Goal: Information Seeking & Learning: Find specific page/section

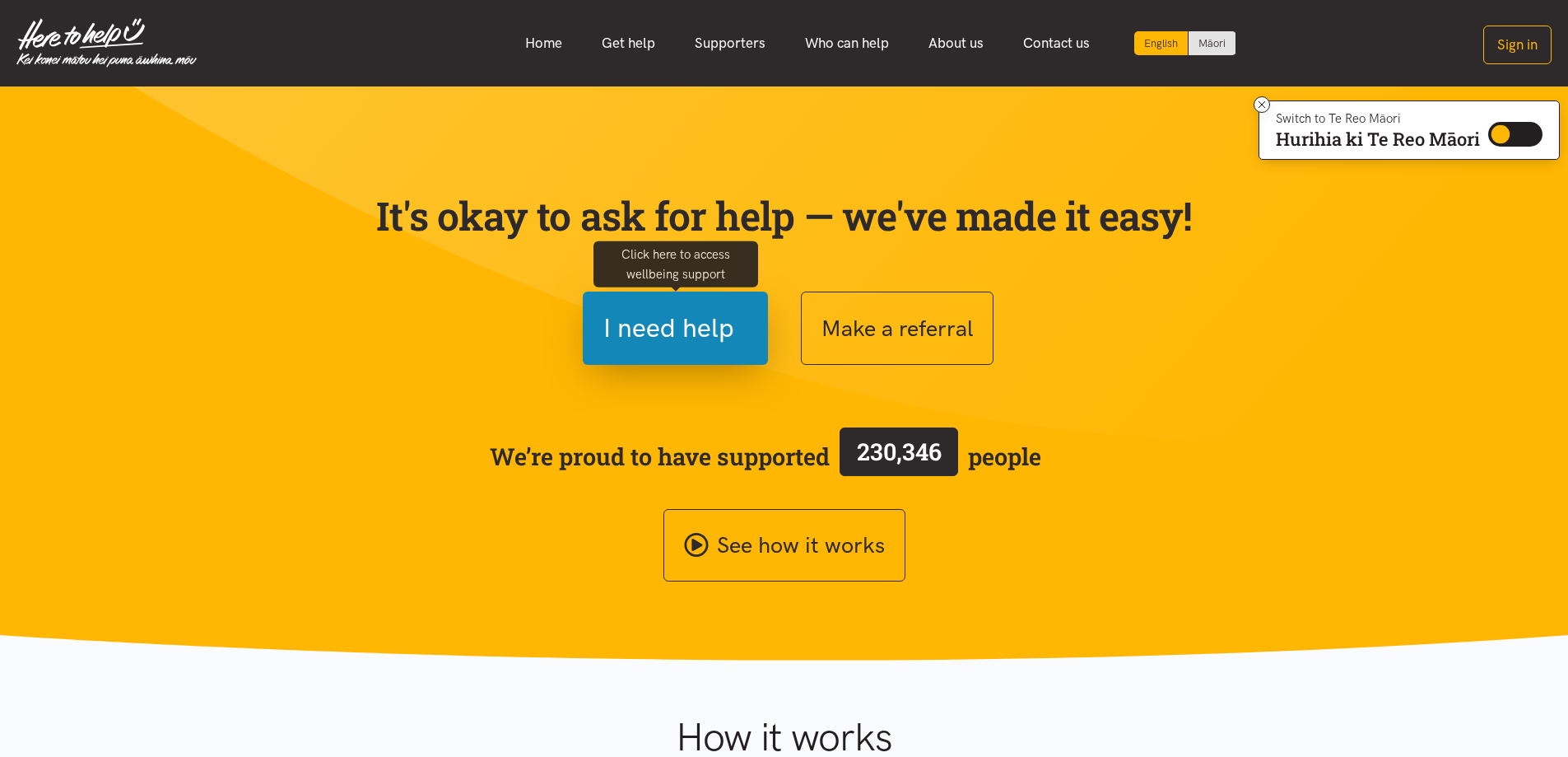
click at [666, 326] on span "I need help" at bounding box center [669, 328] width 131 height 42
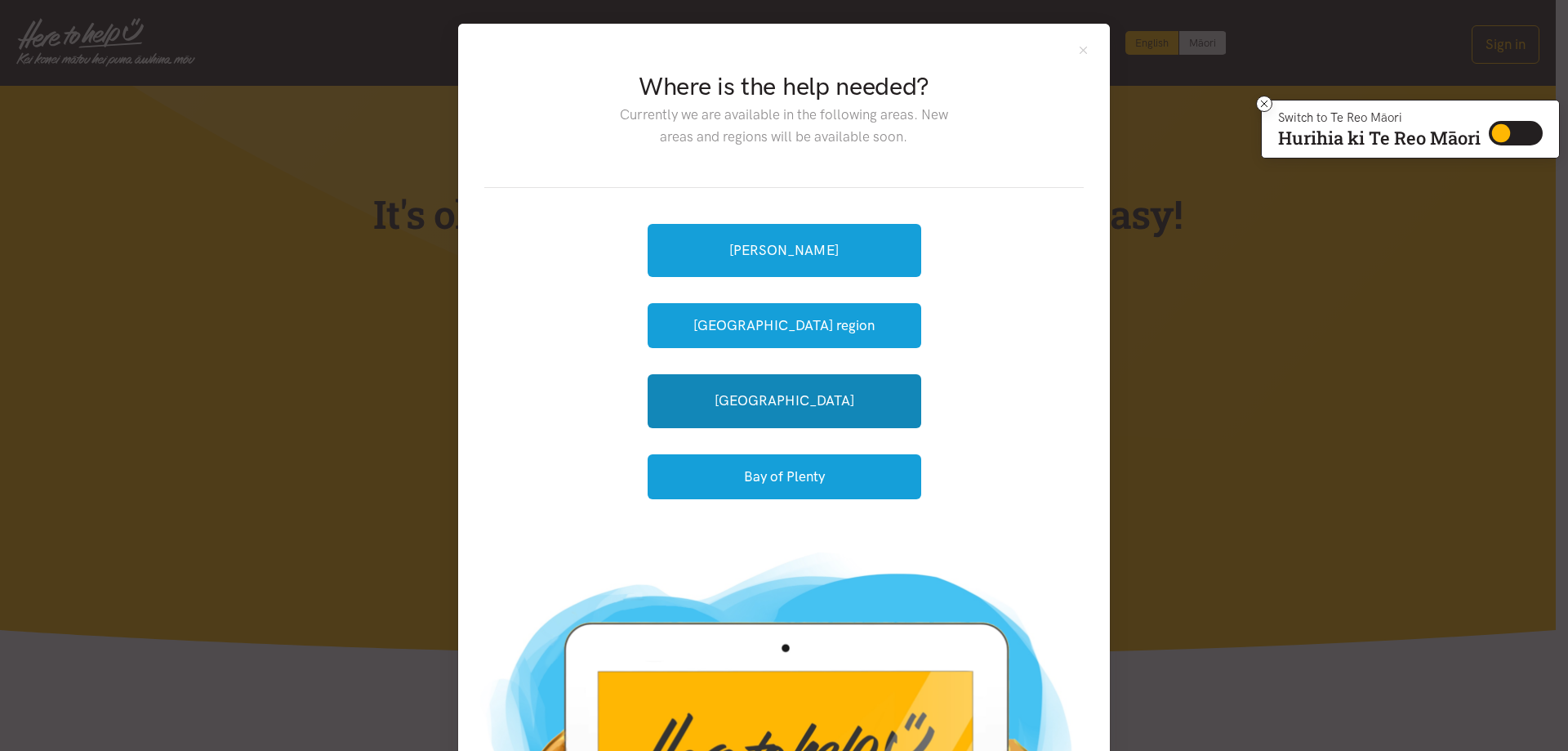
click at [674, 403] on link "[GEOGRAPHIC_DATA]" at bounding box center [785, 401] width 274 height 53
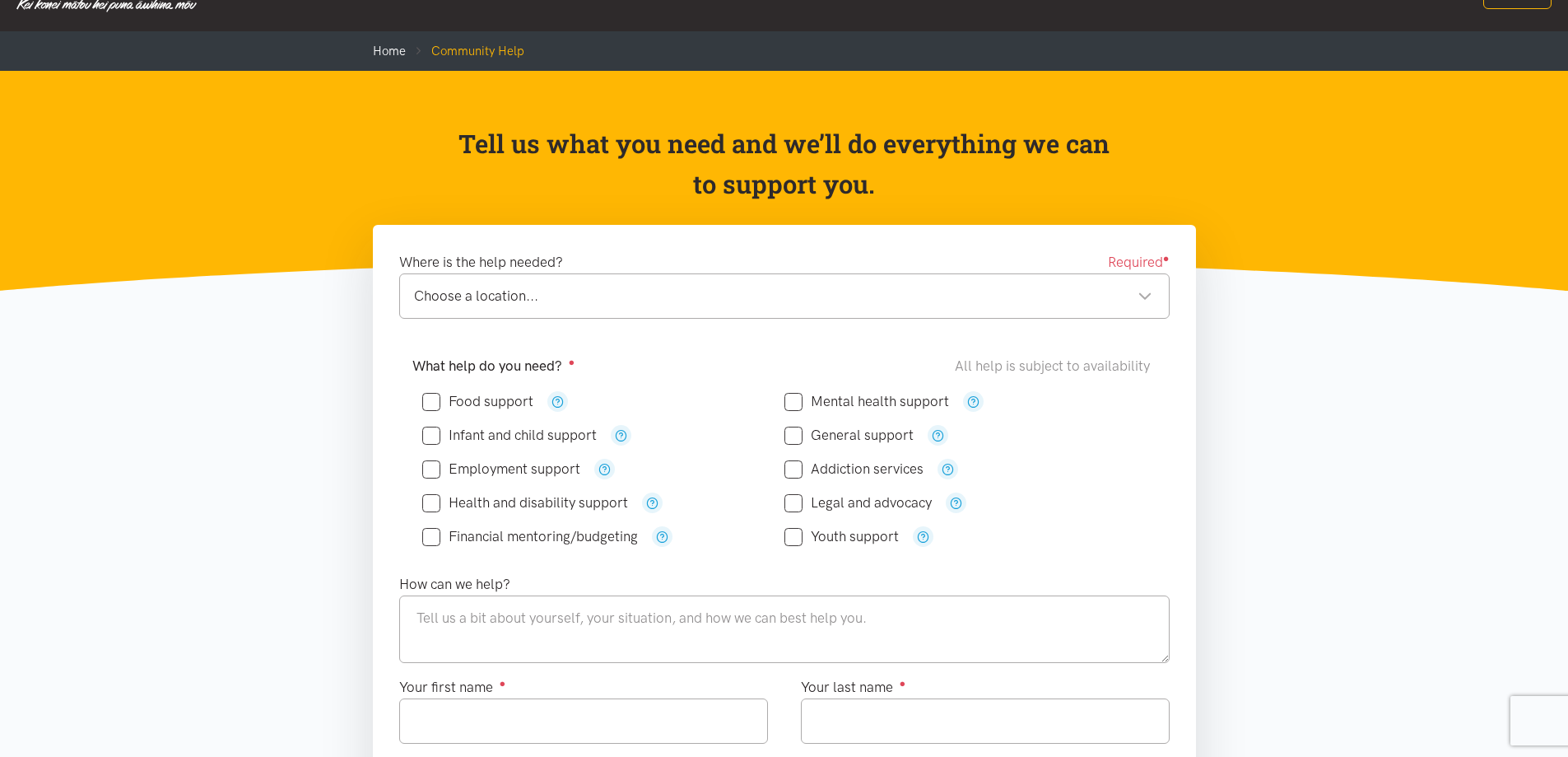
scroll to position [82, 0]
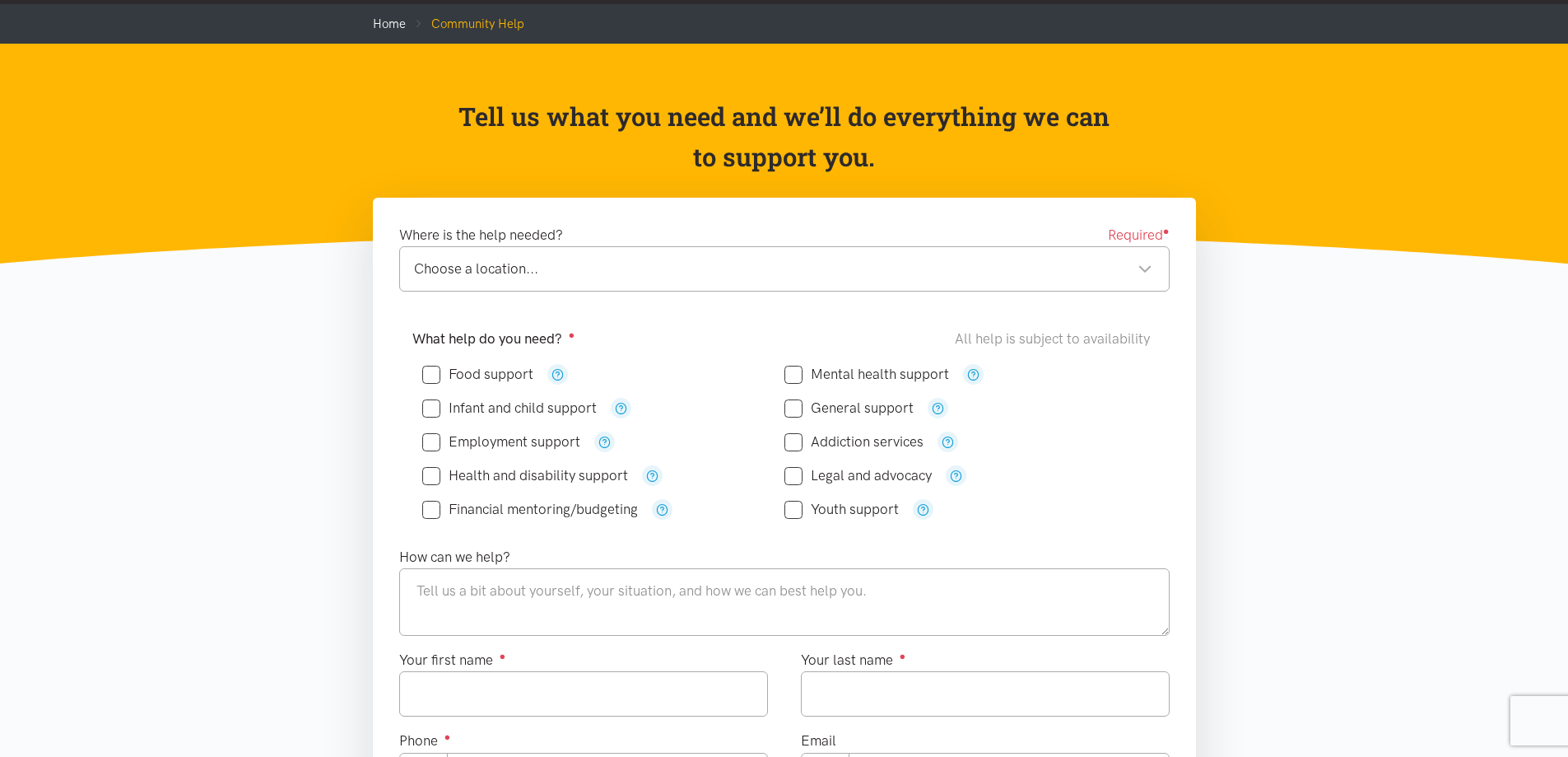
click at [428, 377] on input "Food support" at bounding box center [478, 375] width 111 height 14
checkbox input "true"
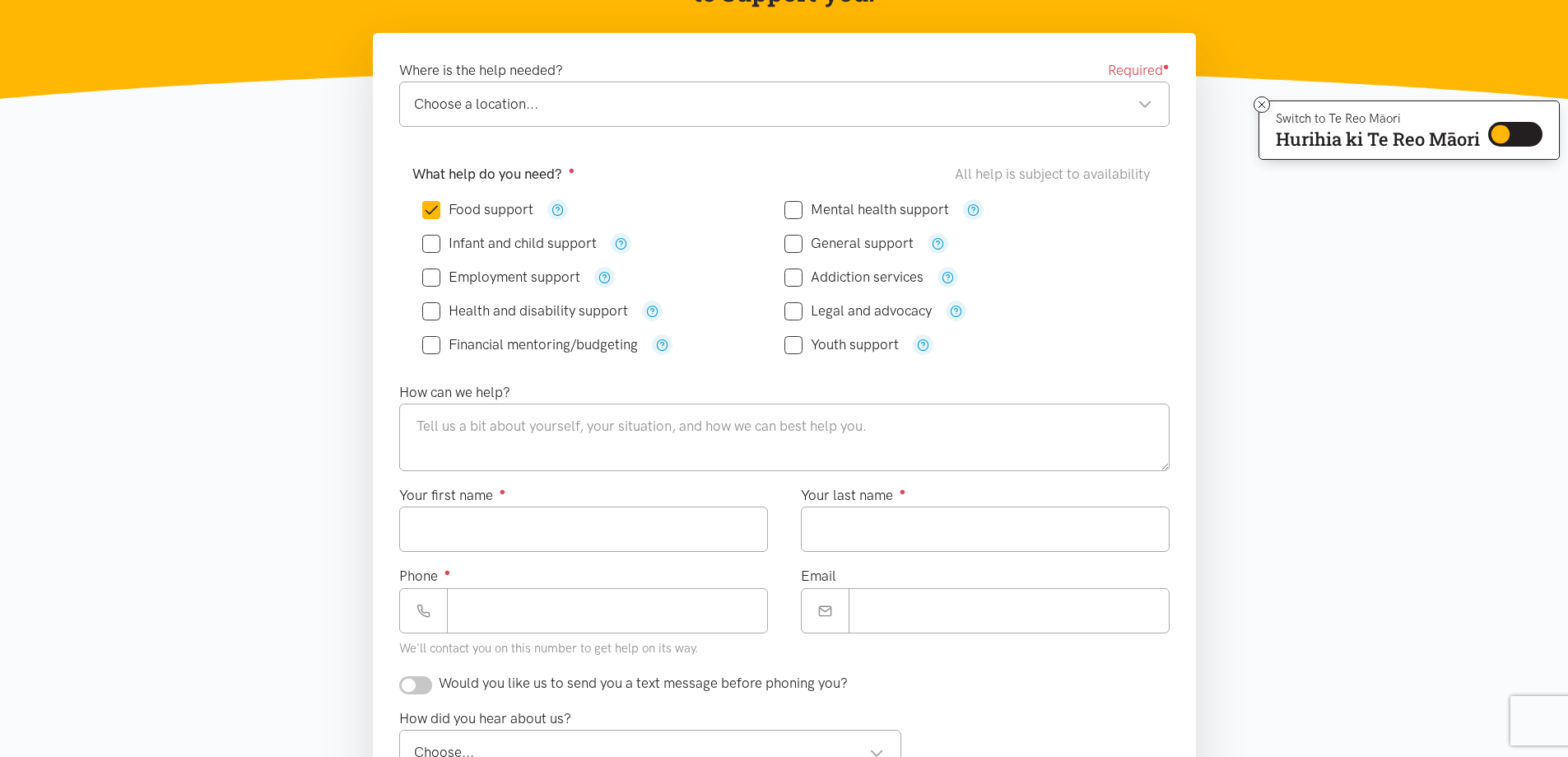
scroll to position [0, 0]
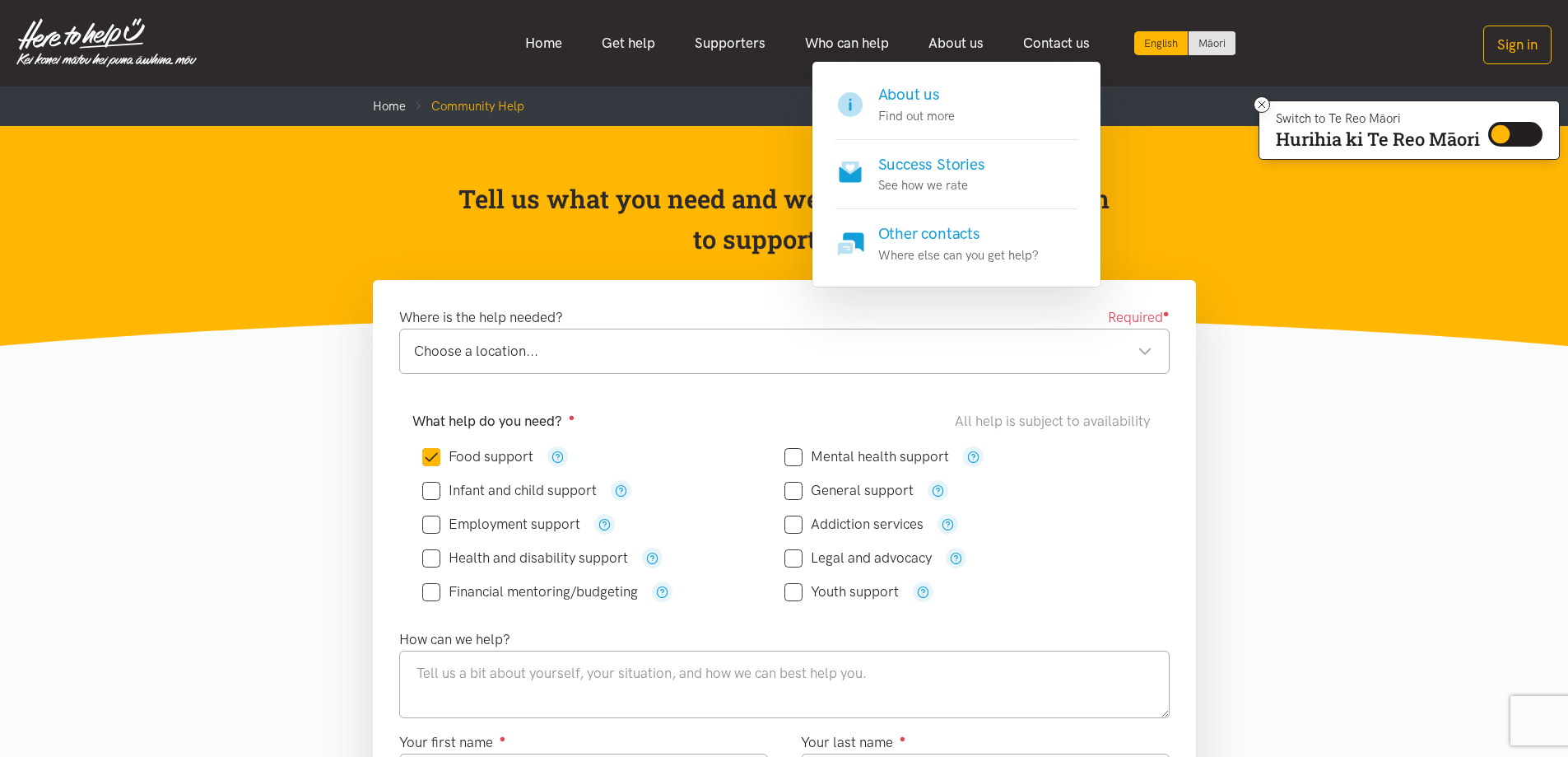
click at [957, 43] on link "About us" at bounding box center [956, 43] width 95 height 35
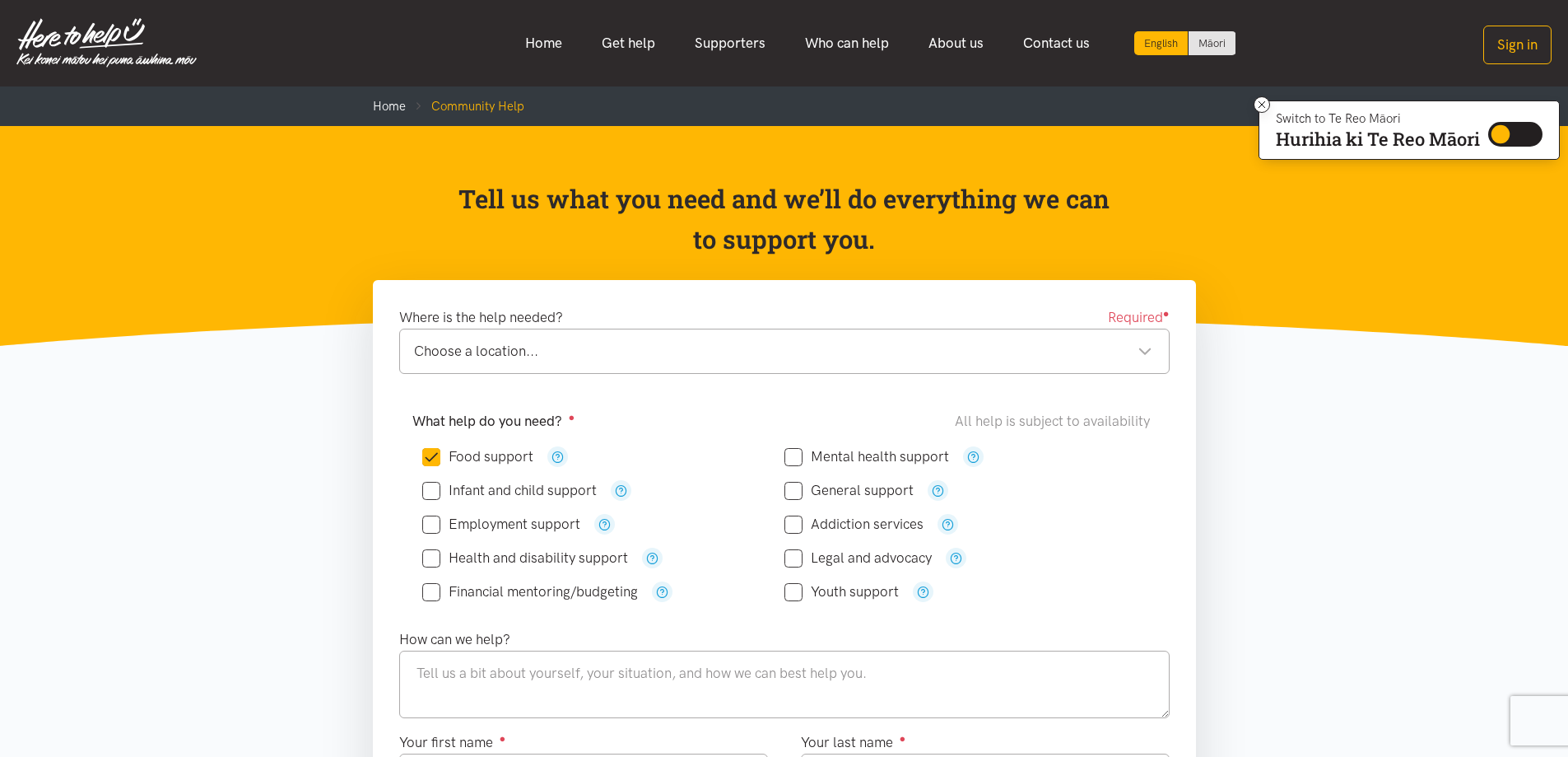
click at [957, 43] on link "About us" at bounding box center [956, 43] width 95 height 35
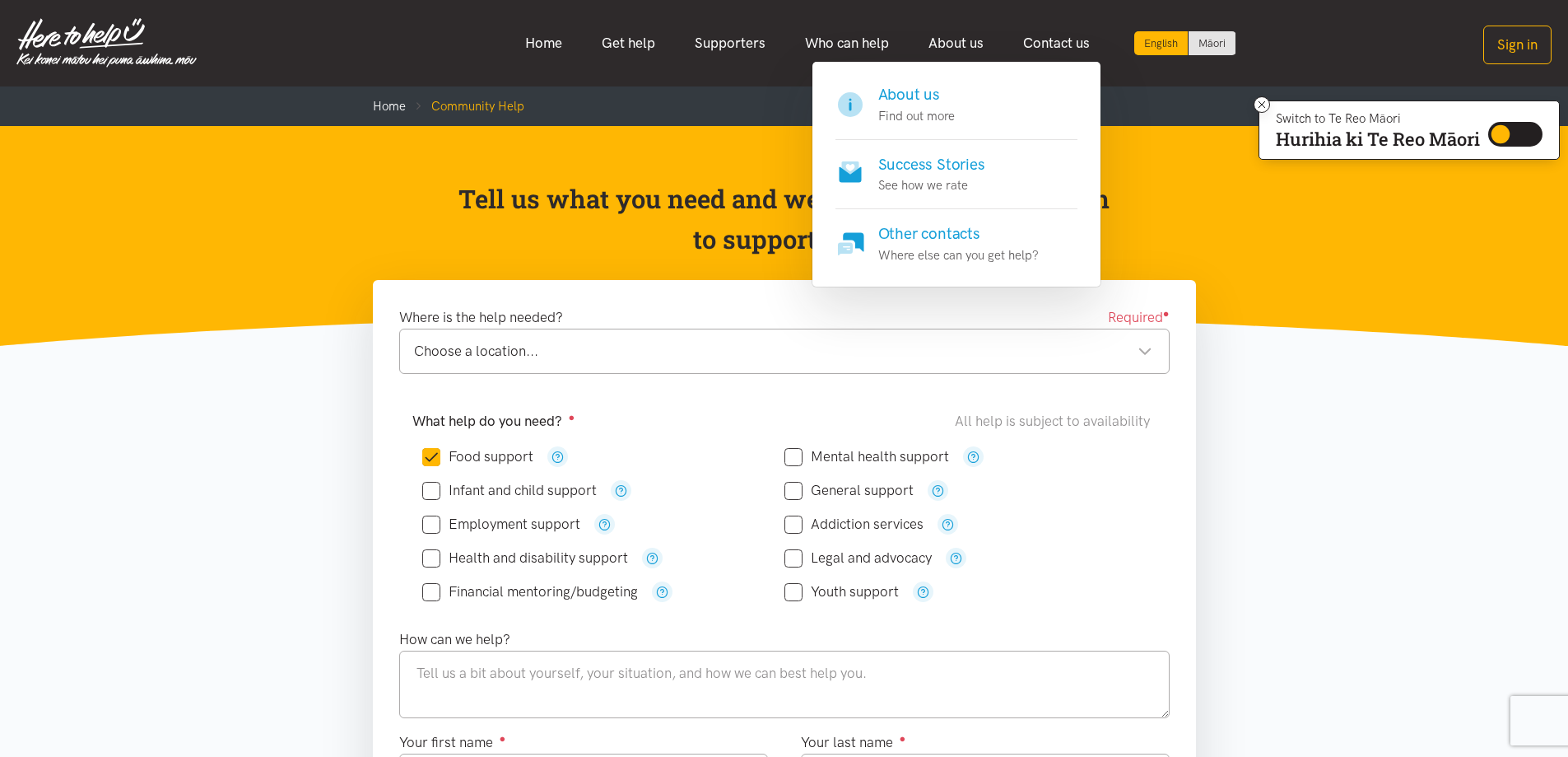
click at [920, 118] on p "Find out more" at bounding box center [917, 116] width 77 height 19
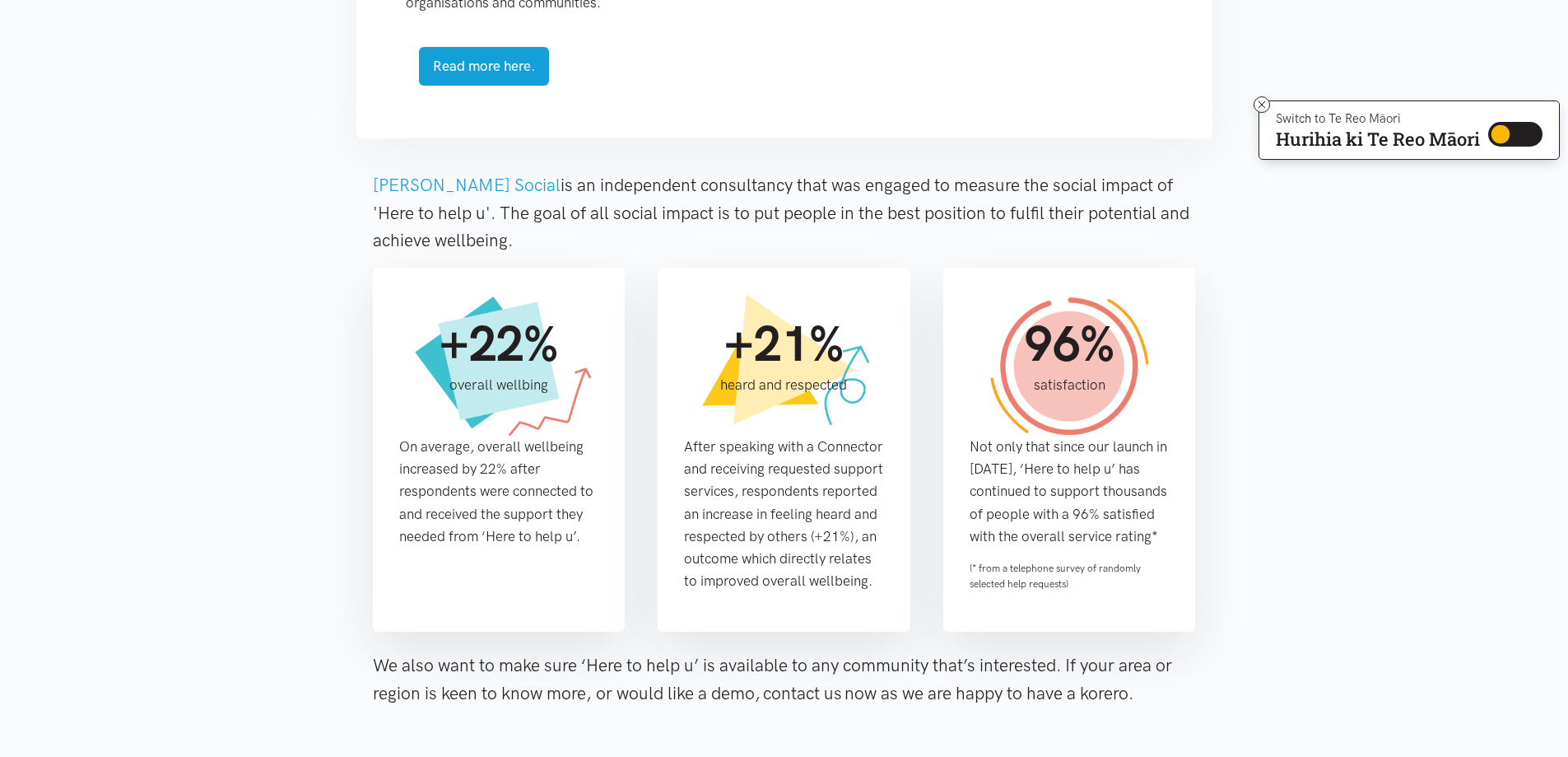
scroll to position [899, 0]
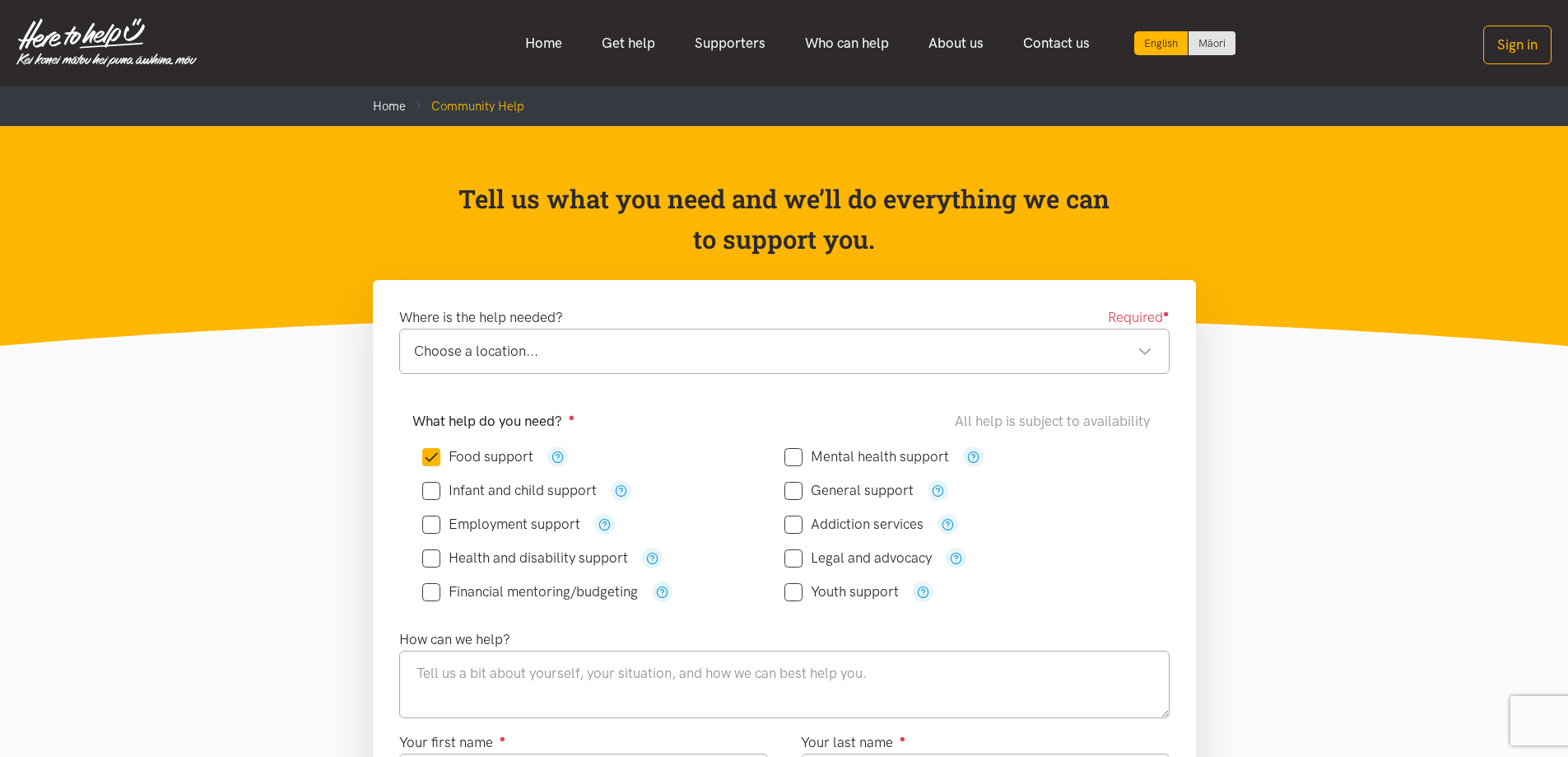
click at [528, 45] on link "Home" at bounding box center [543, 43] width 77 height 35
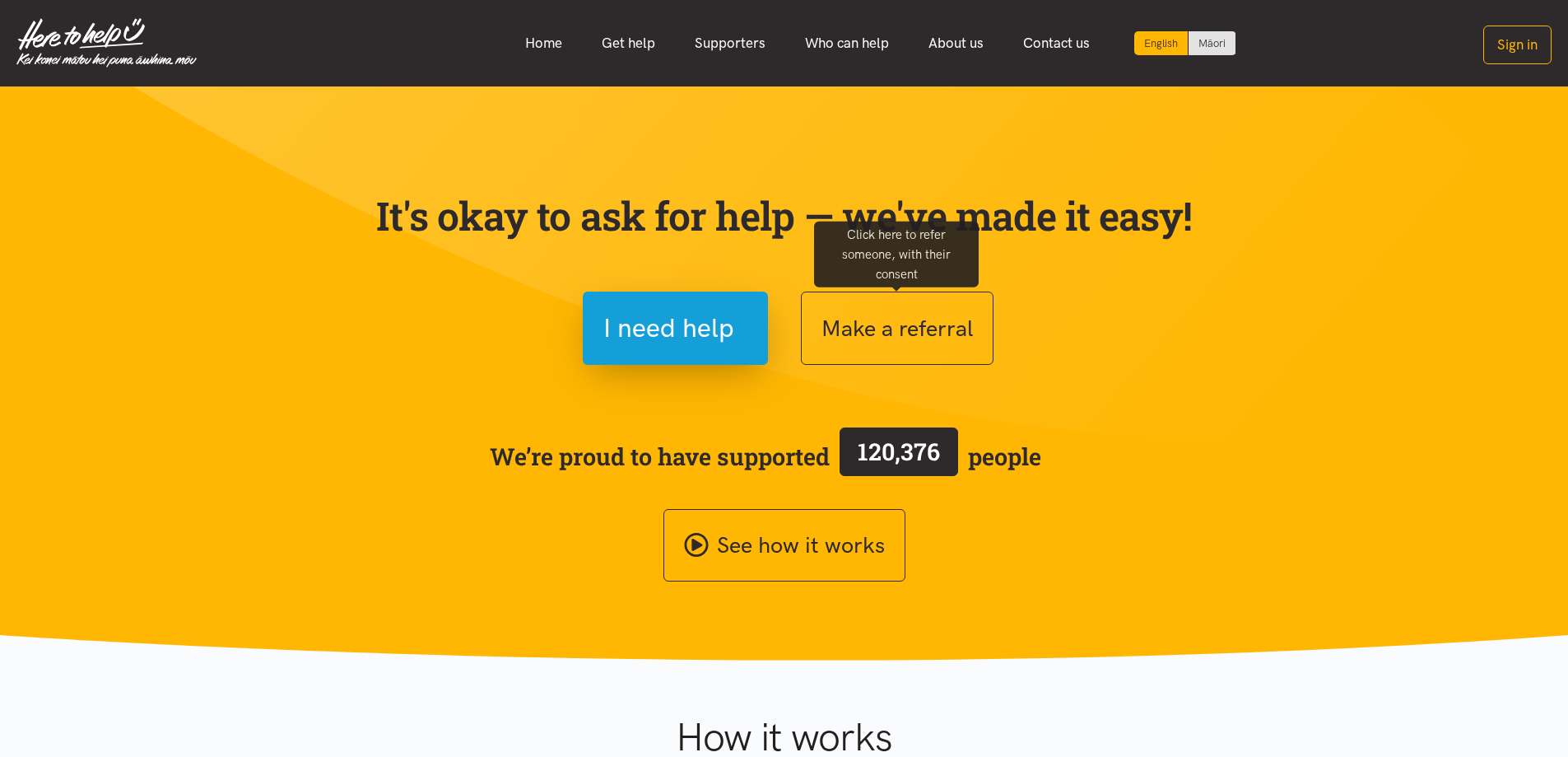
click at [872, 329] on button "Make a referral" at bounding box center [897, 328] width 193 height 73
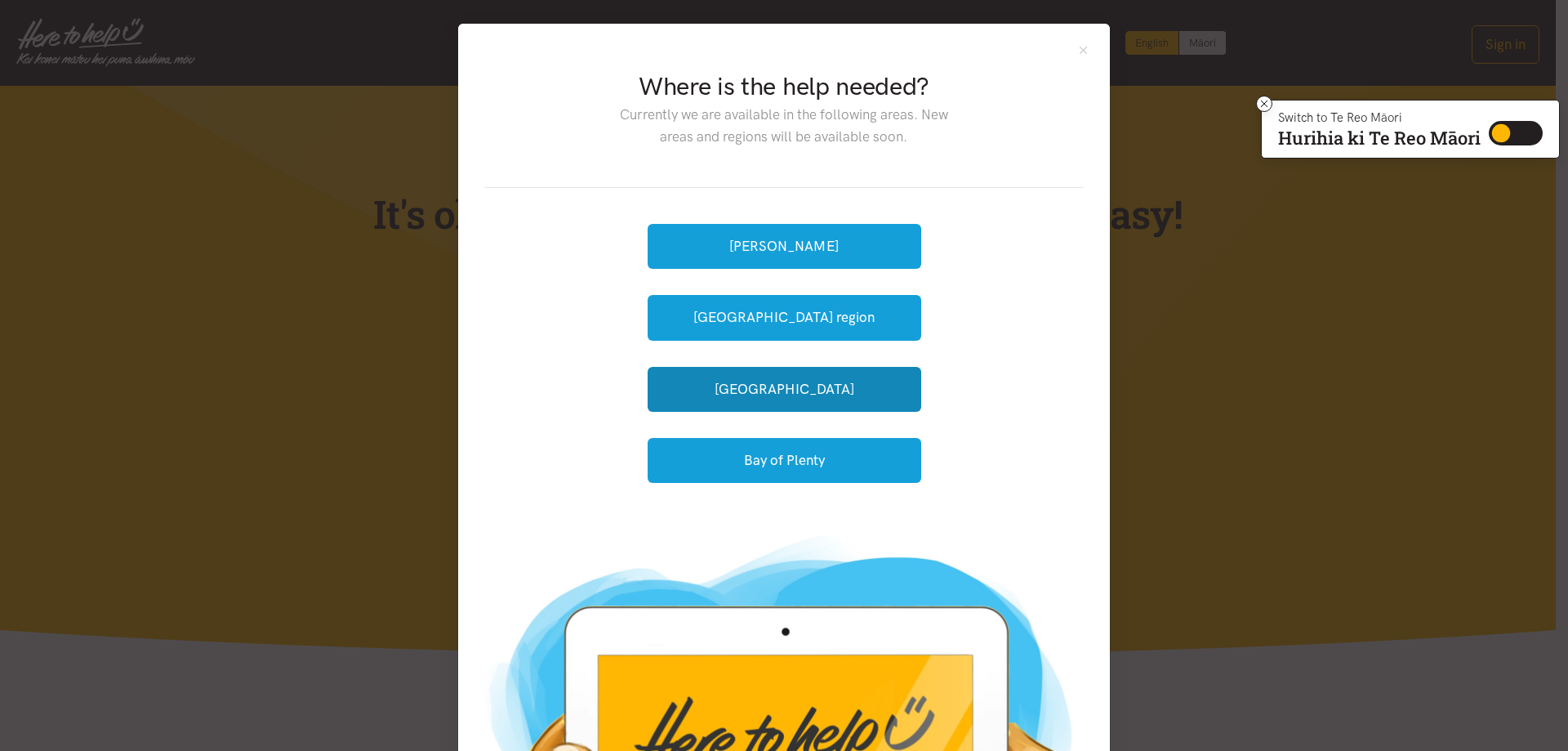
click at [834, 379] on button "[GEOGRAPHIC_DATA]" at bounding box center [785, 389] width 274 height 45
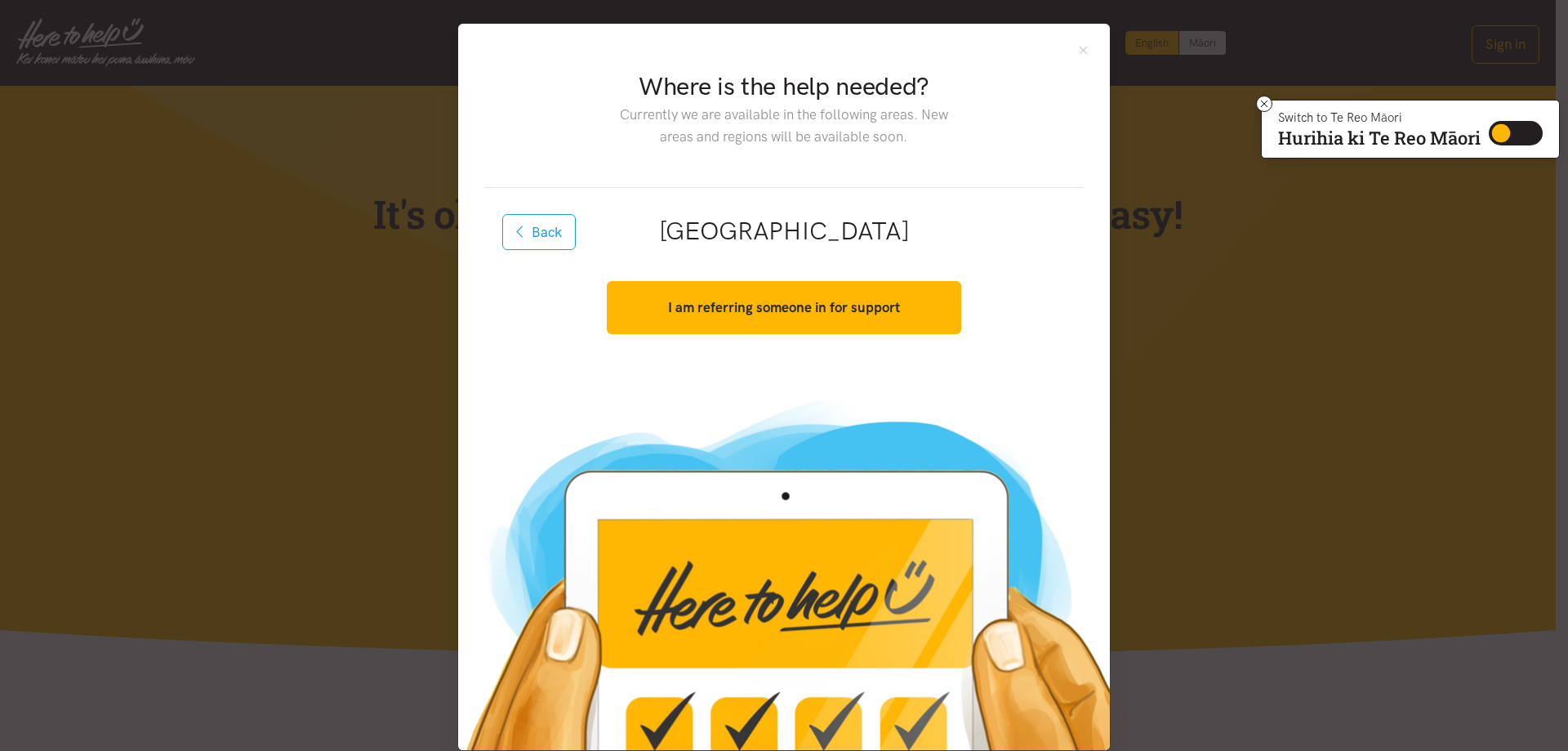
scroll to position [23, 0]
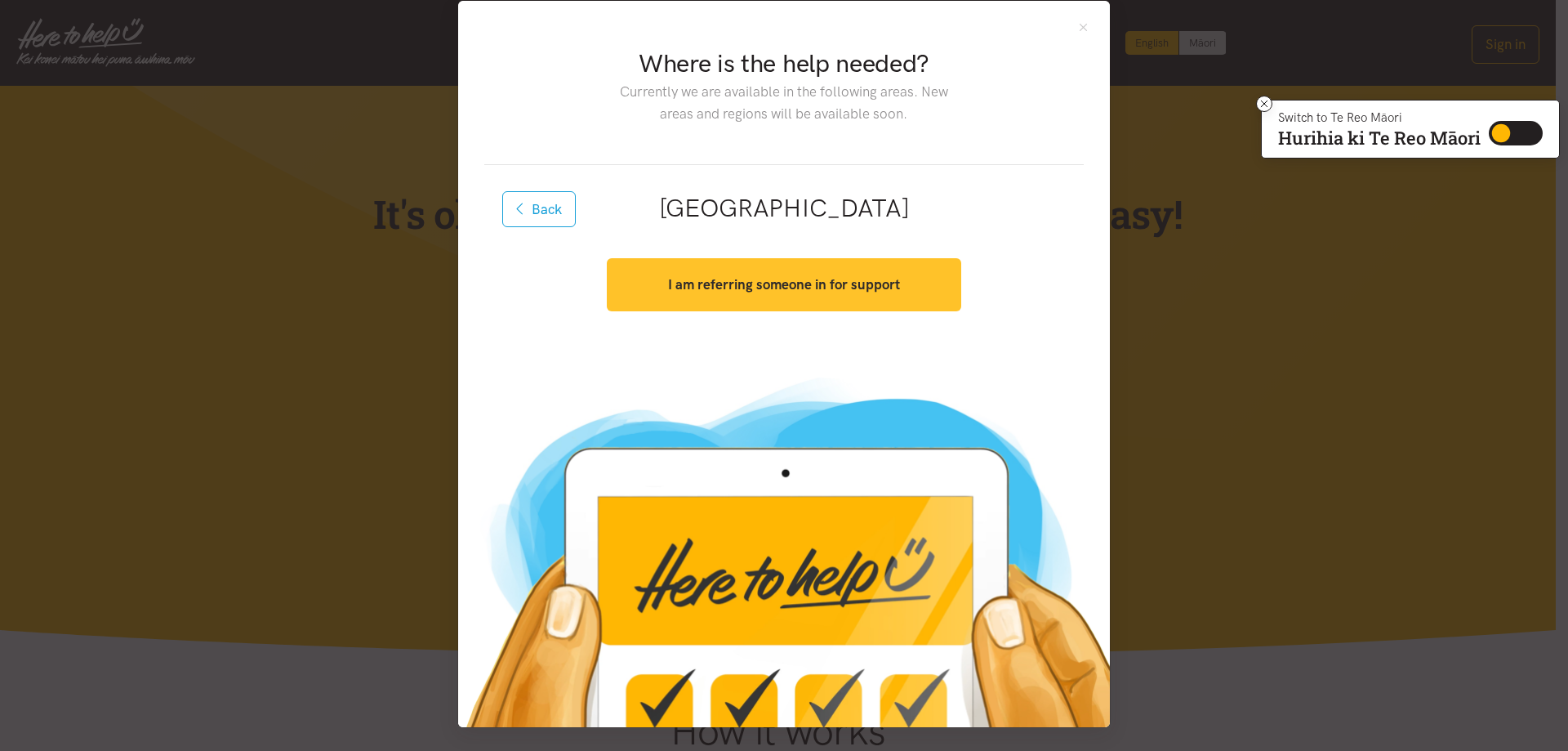
click at [817, 293] on button "I am referring someone in for support" at bounding box center [783, 285] width 354 height 53
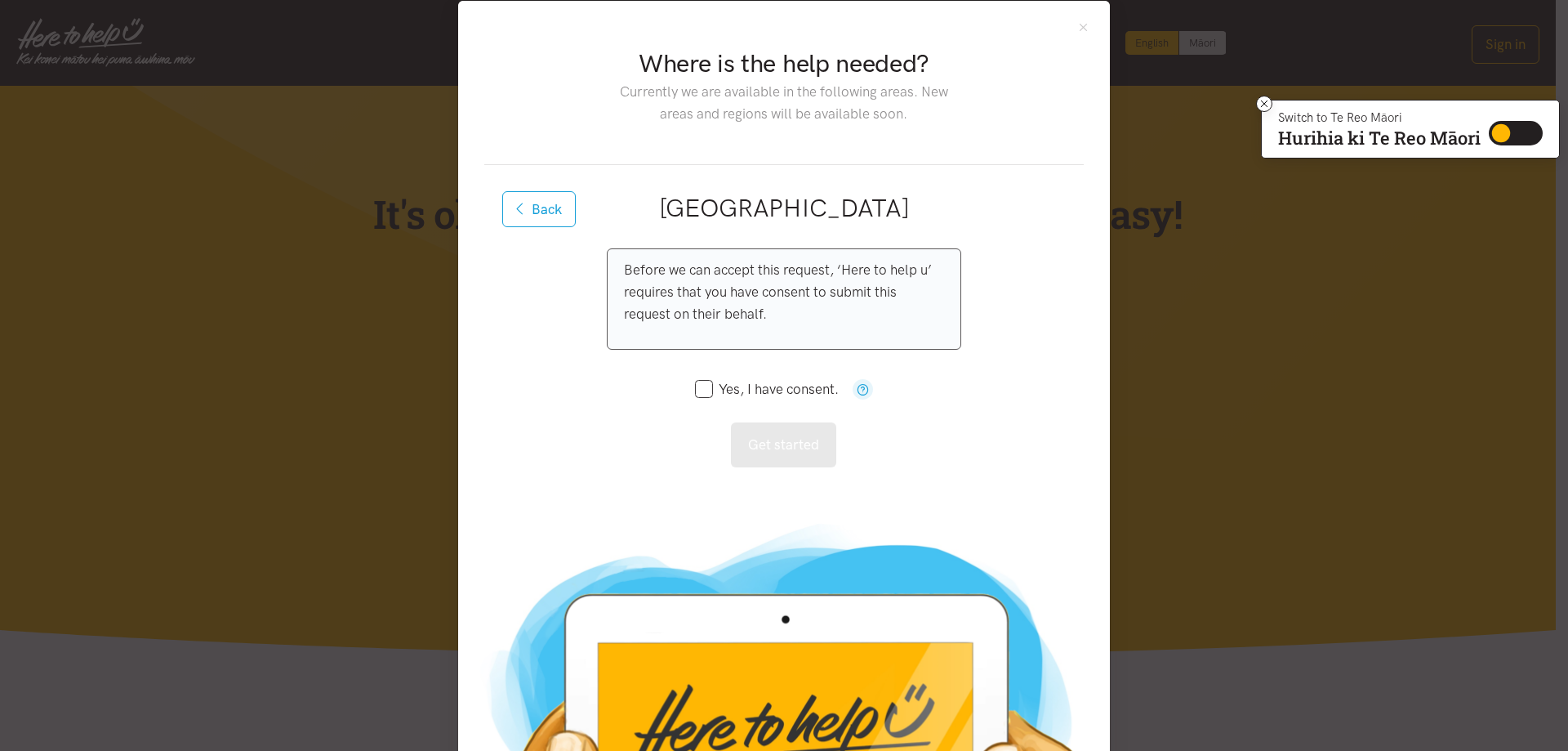
click at [695, 388] on input "Yes, I have consent." at bounding box center [767, 389] width 144 height 14
checkbox input "true"
click at [756, 452] on button "Get started" at bounding box center [784, 444] width 105 height 45
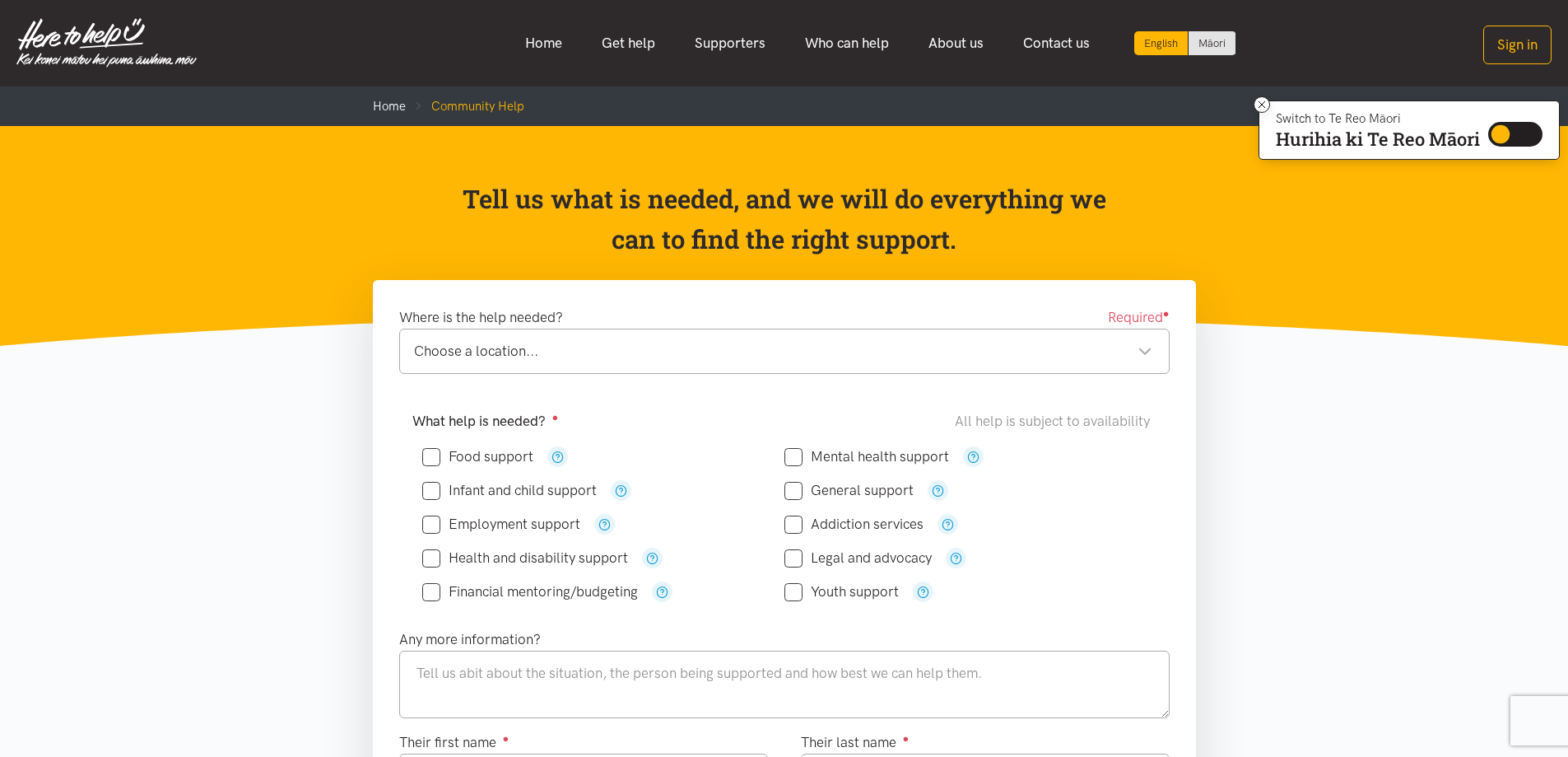
click at [642, 42] on link "Get help" at bounding box center [628, 43] width 93 height 35
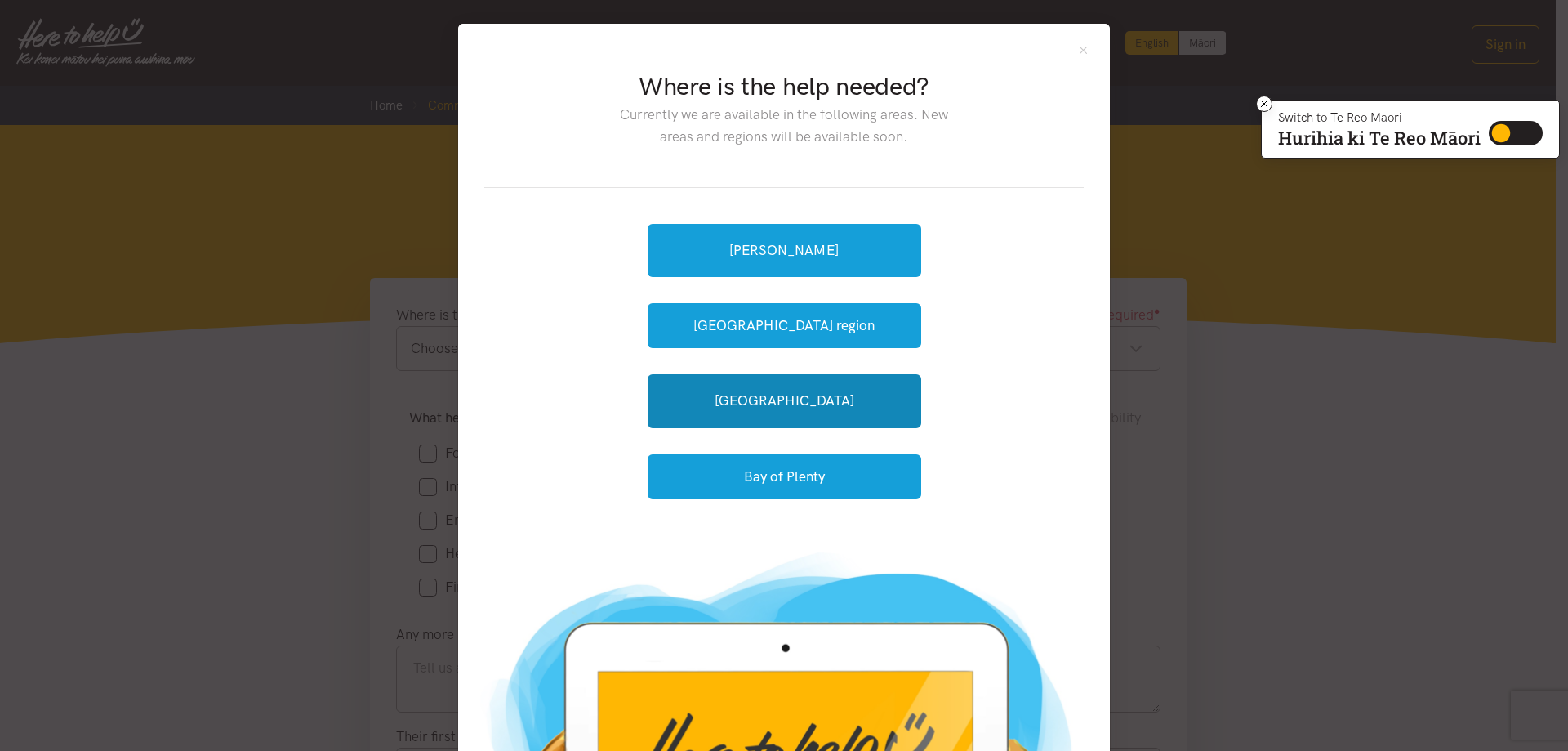
click at [703, 384] on link "[GEOGRAPHIC_DATA]" at bounding box center [785, 401] width 274 height 53
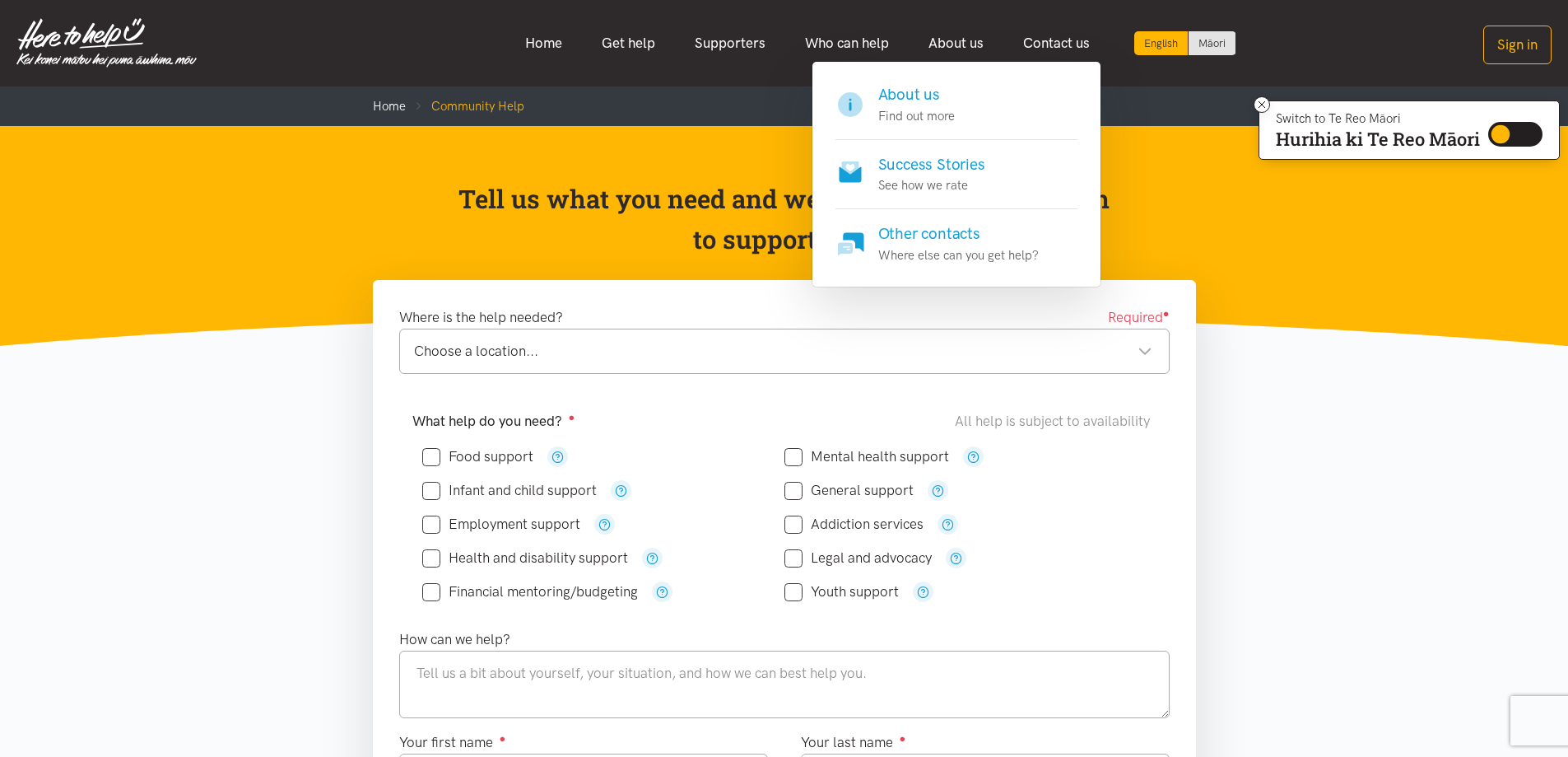
click at [917, 108] on p "Find out more" at bounding box center [917, 116] width 77 height 19
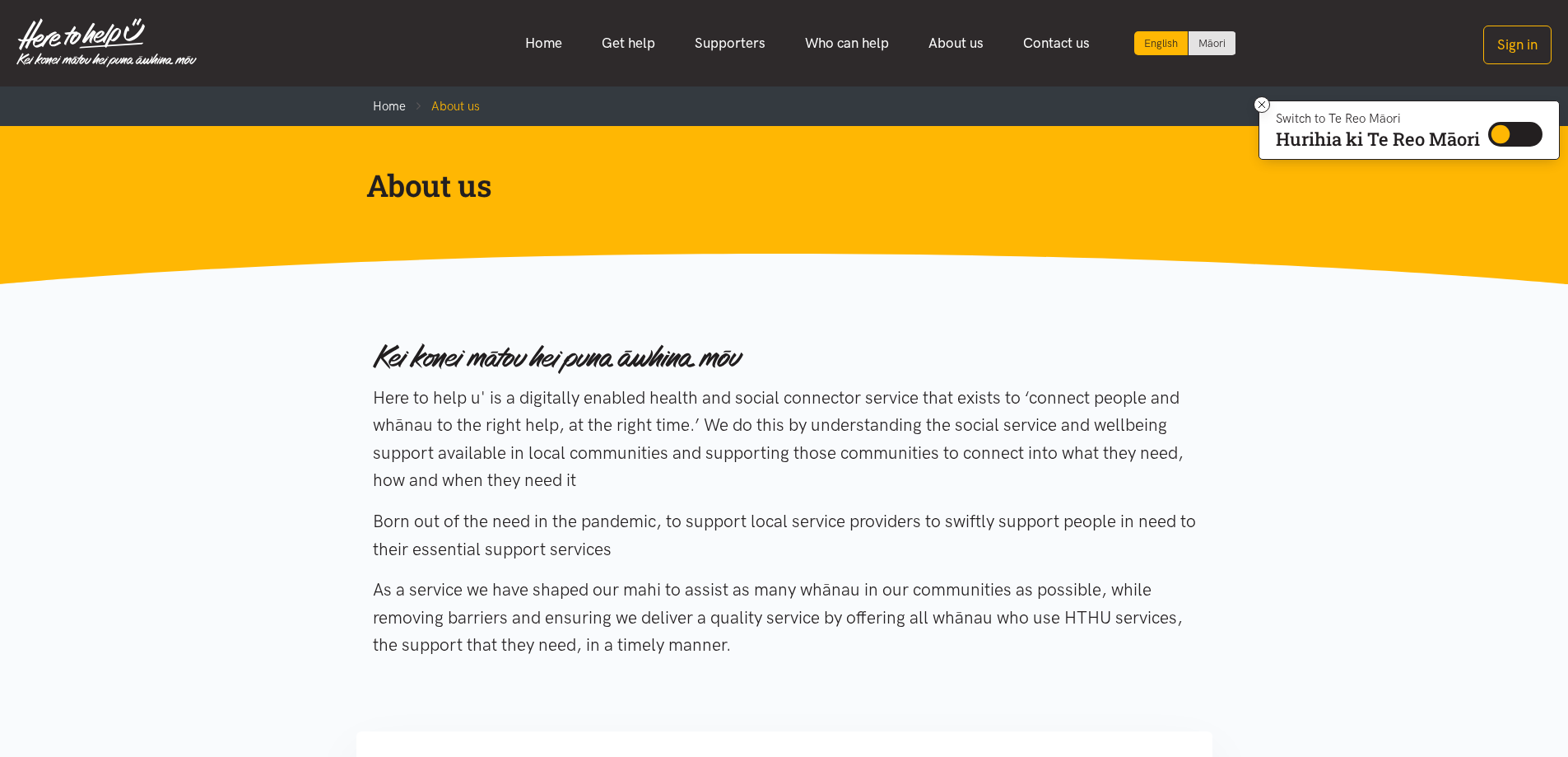
click at [634, 46] on link "Get help" at bounding box center [628, 43] width 93 height 35
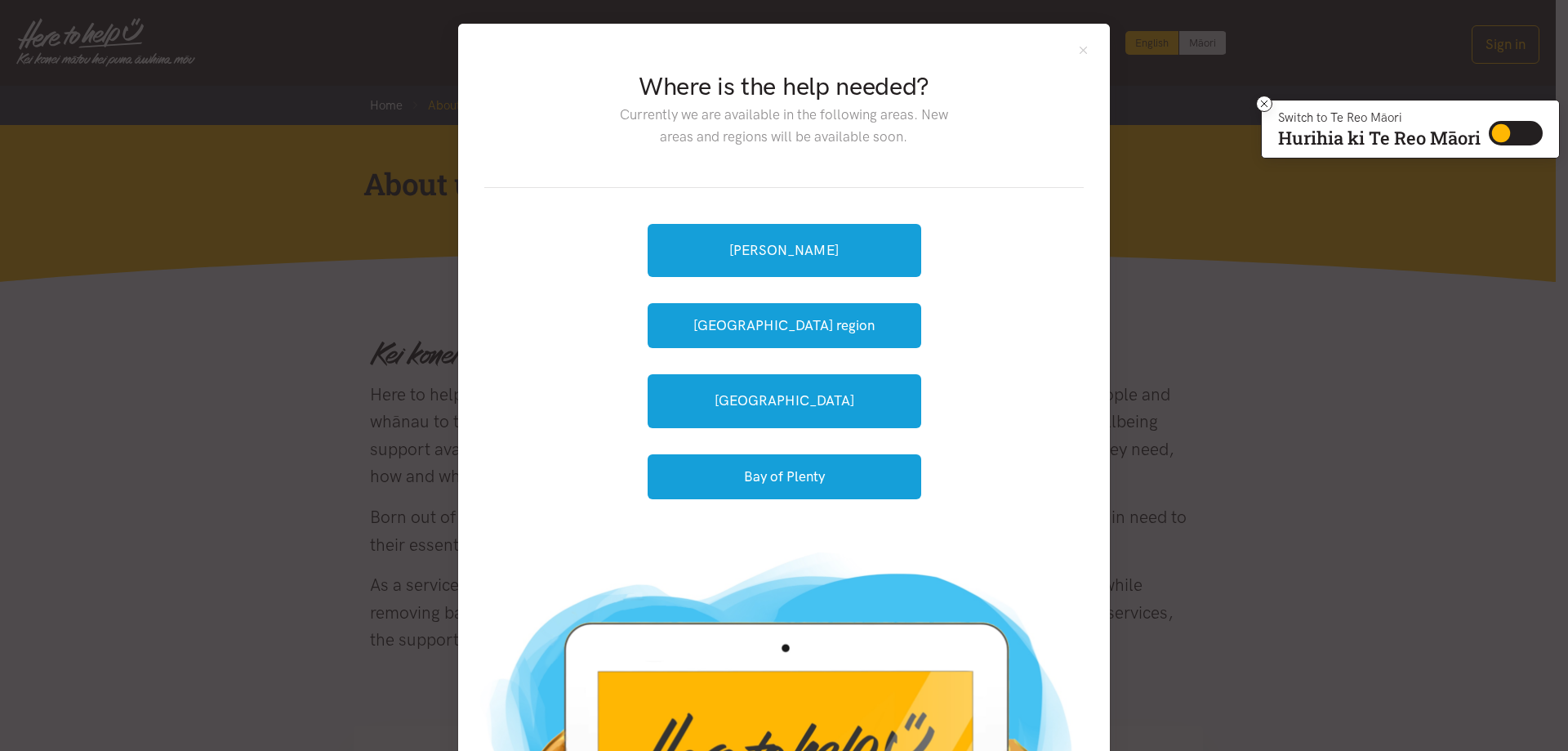
click at [1215, 330] on div "Where is the help needed? Currently we are available in the following areas. Ne…" at bounding box center [784, 375] width 1568 height 751
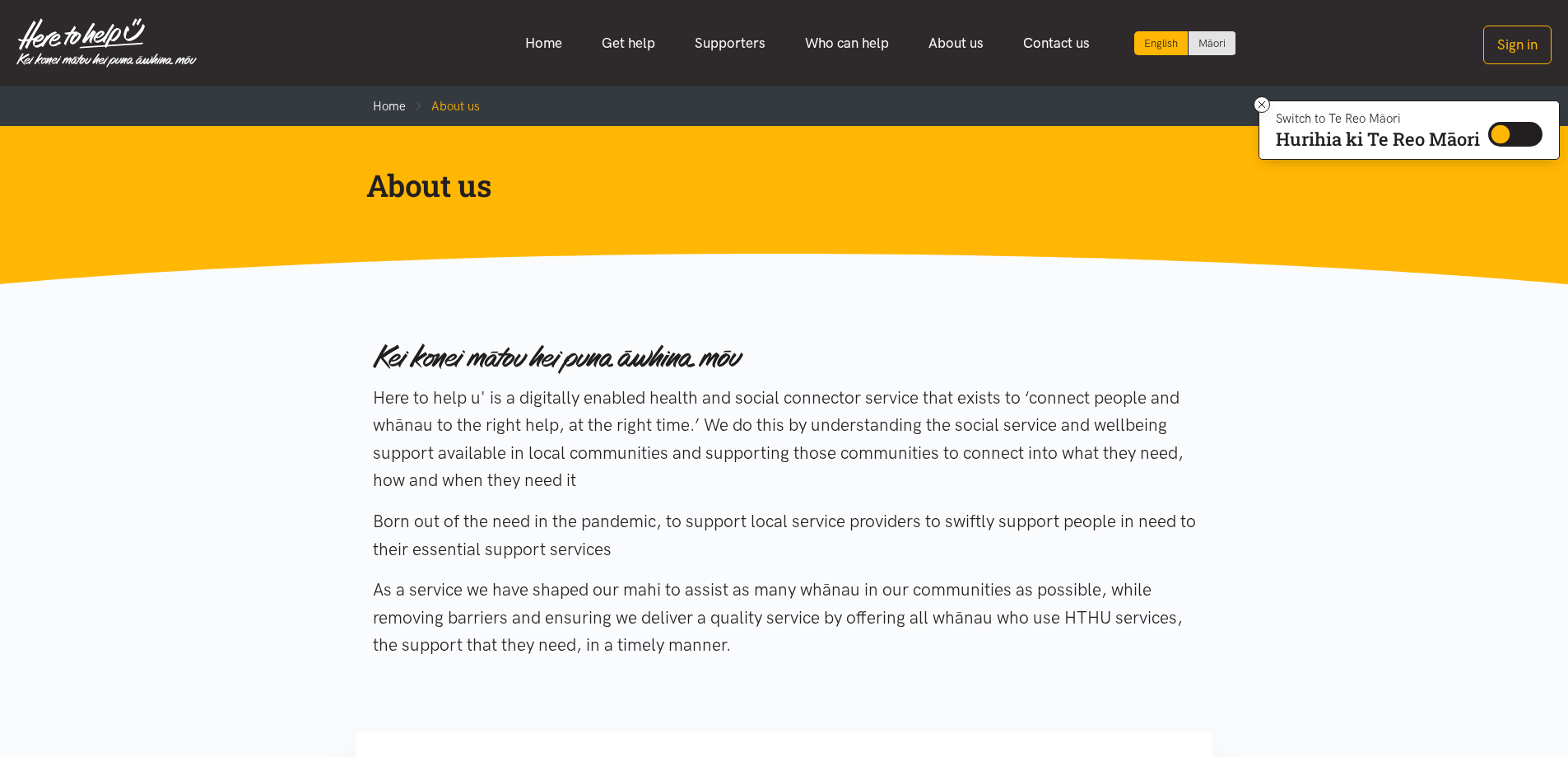
click at [864, 46] on link "Who can help" at bounding box center [848, 43] width 124 height 35
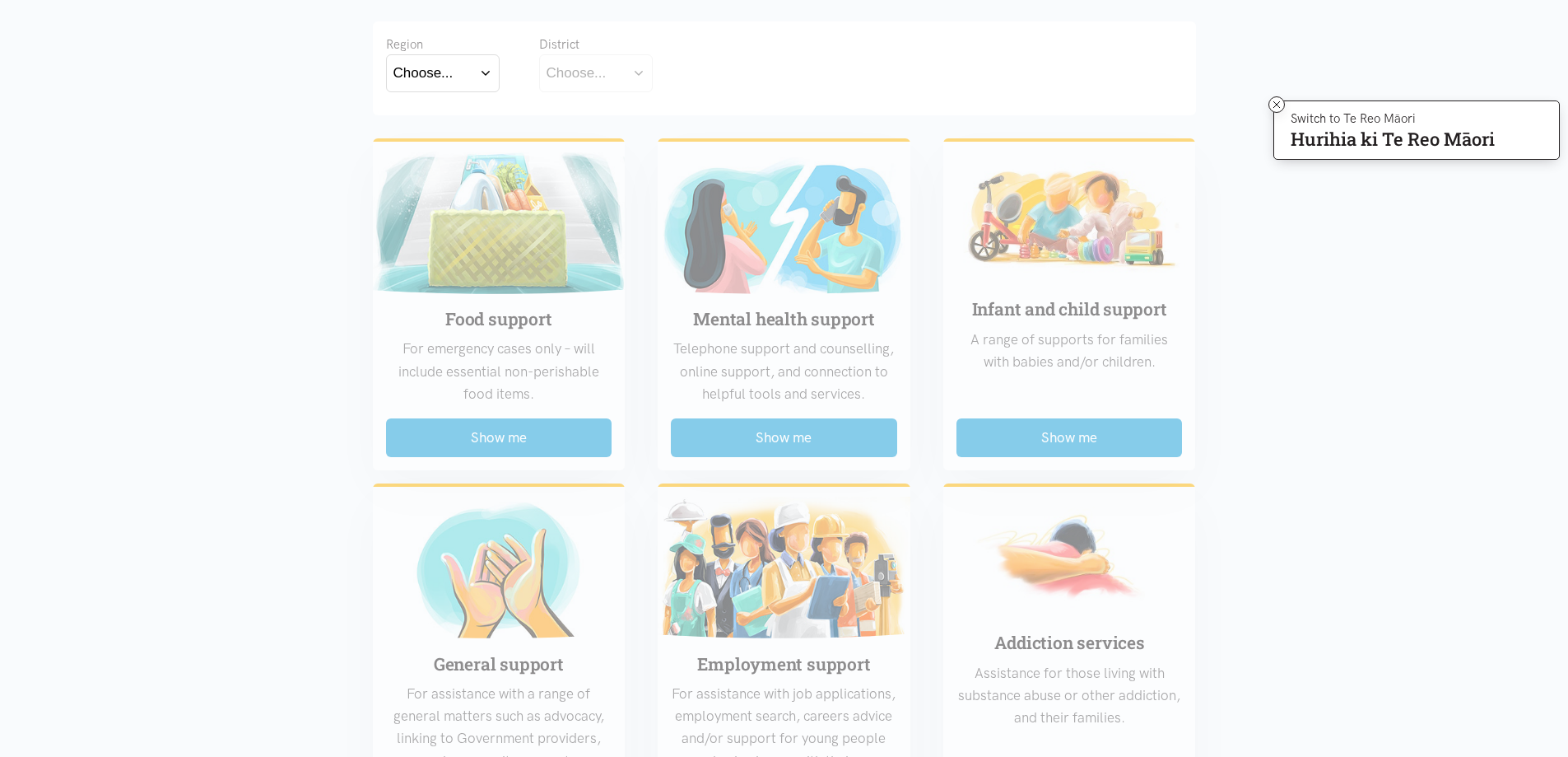
scroll to position [412, 0]
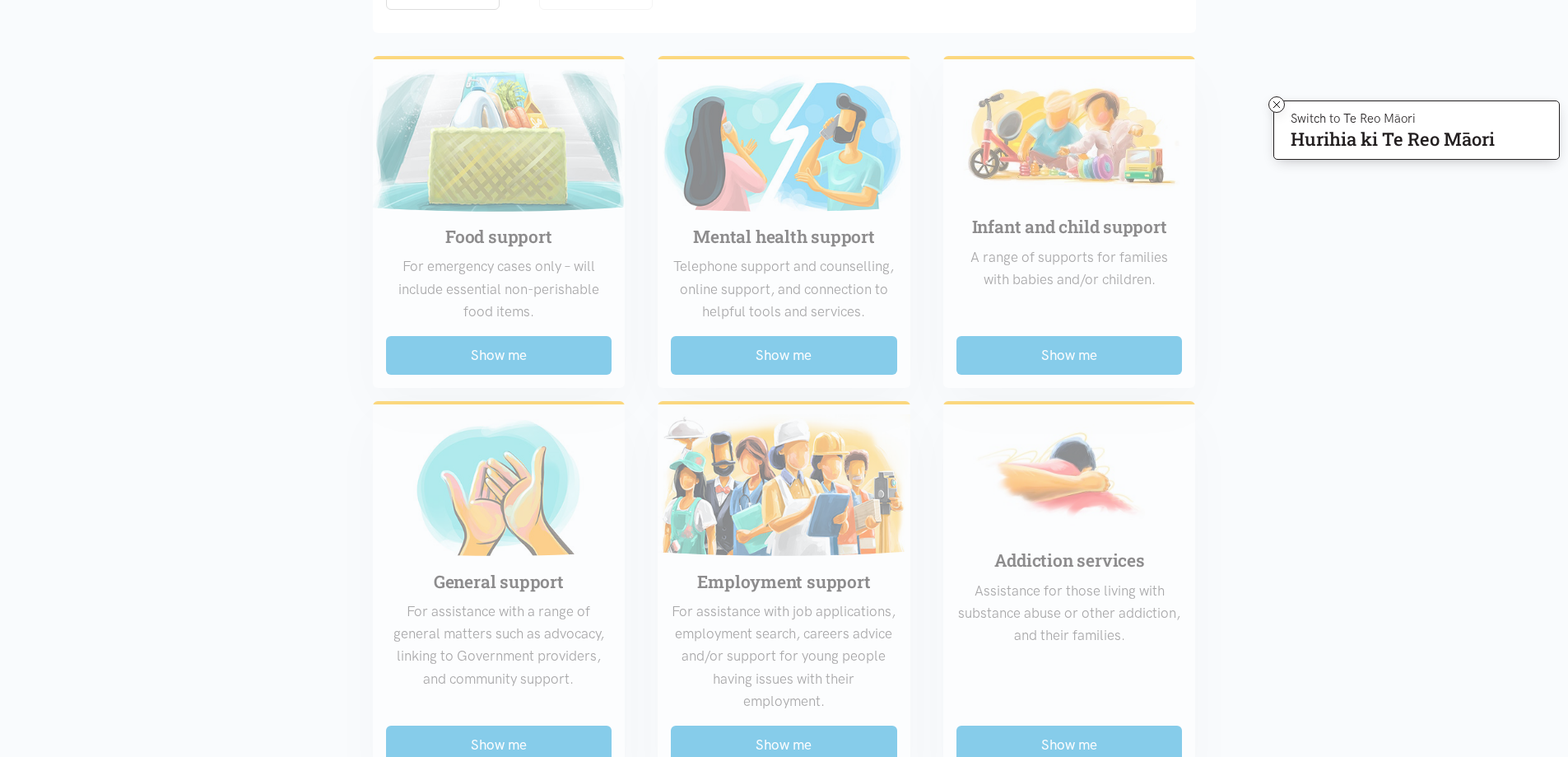
click at [415, 365] on div "Food support For emergency cases only – will include essential non-perishable f…" at bounding box center [785, 755] width 857 height 1426
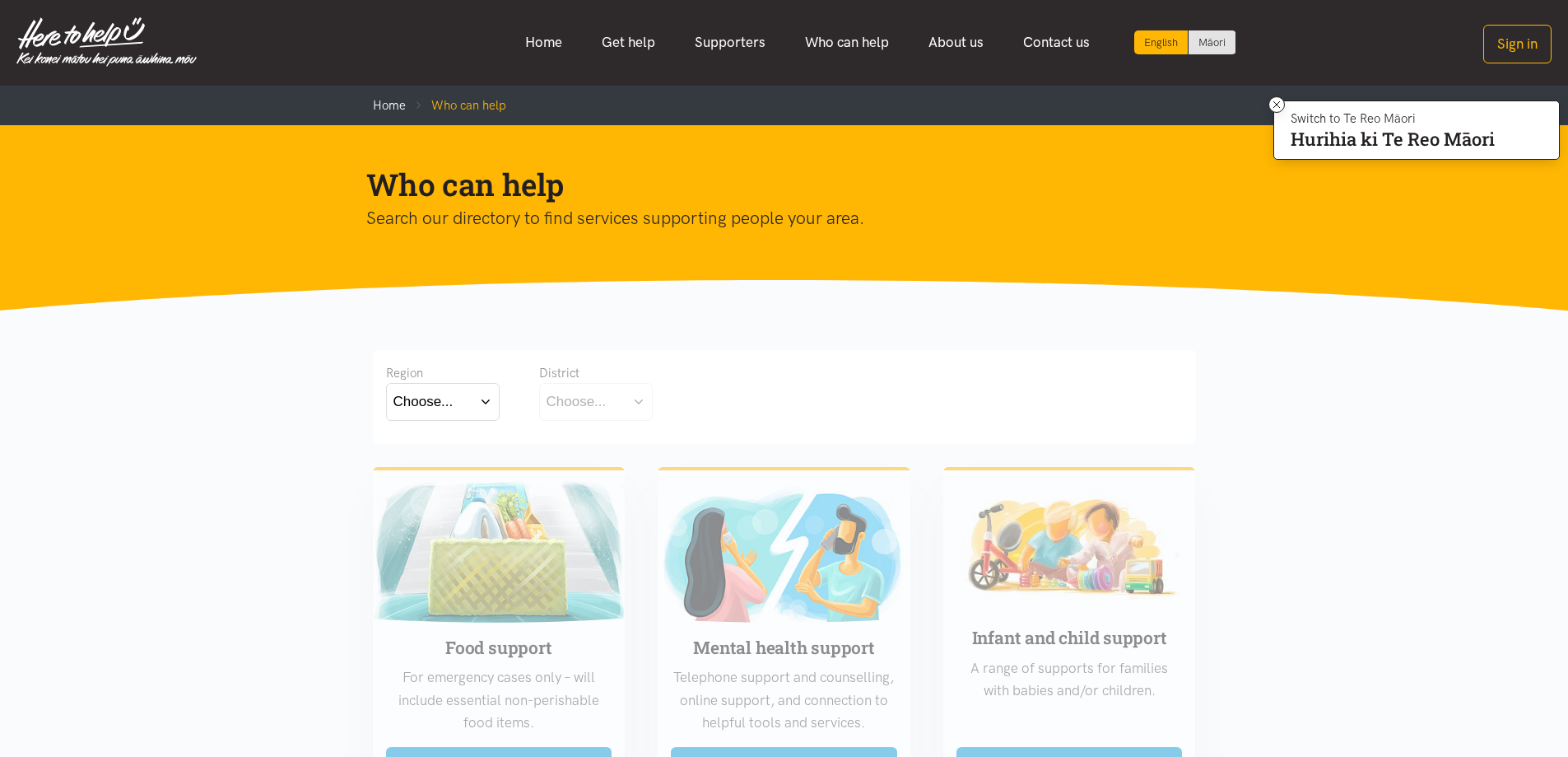
scroll to position [0, 0]
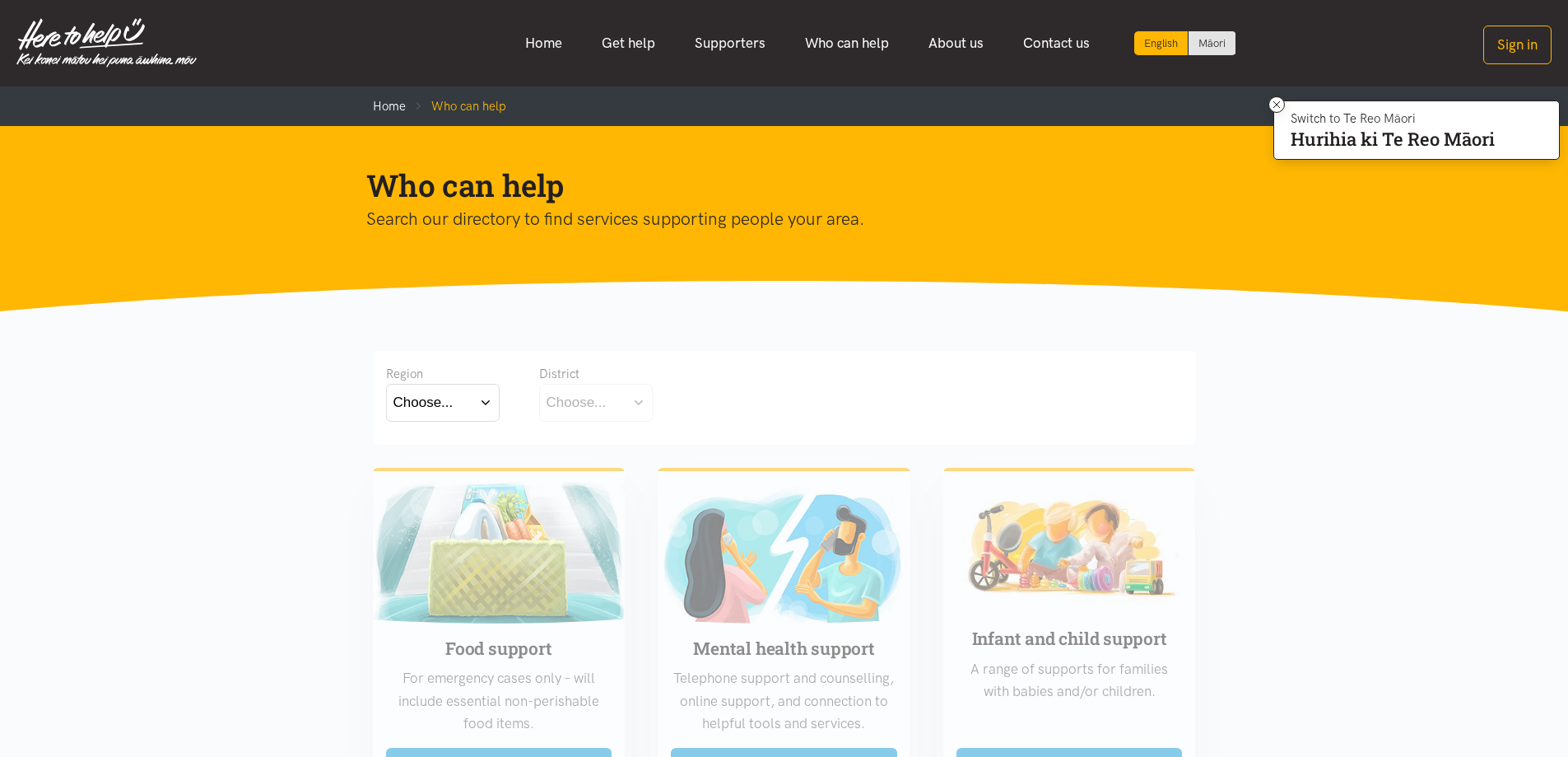
click at [447, 404] on div "Choose..." at bounding box center [424, 402] width 60 height 22
click at [437, 452] on label "Bay of Plenty" at bounding box center [439, 450] width 90 height 20
click at [0, 0] on input "Bay of Plenty" at bounding box center [0, 0] width 0 height 0
click at [622, 409] on button "Choose..." at bounding box center [621, 403] width 165 height 37
click at [603, 478] on label "[GEOGRAPHIC_DATA]" at bounding box center [621, 475] width 150 height 20
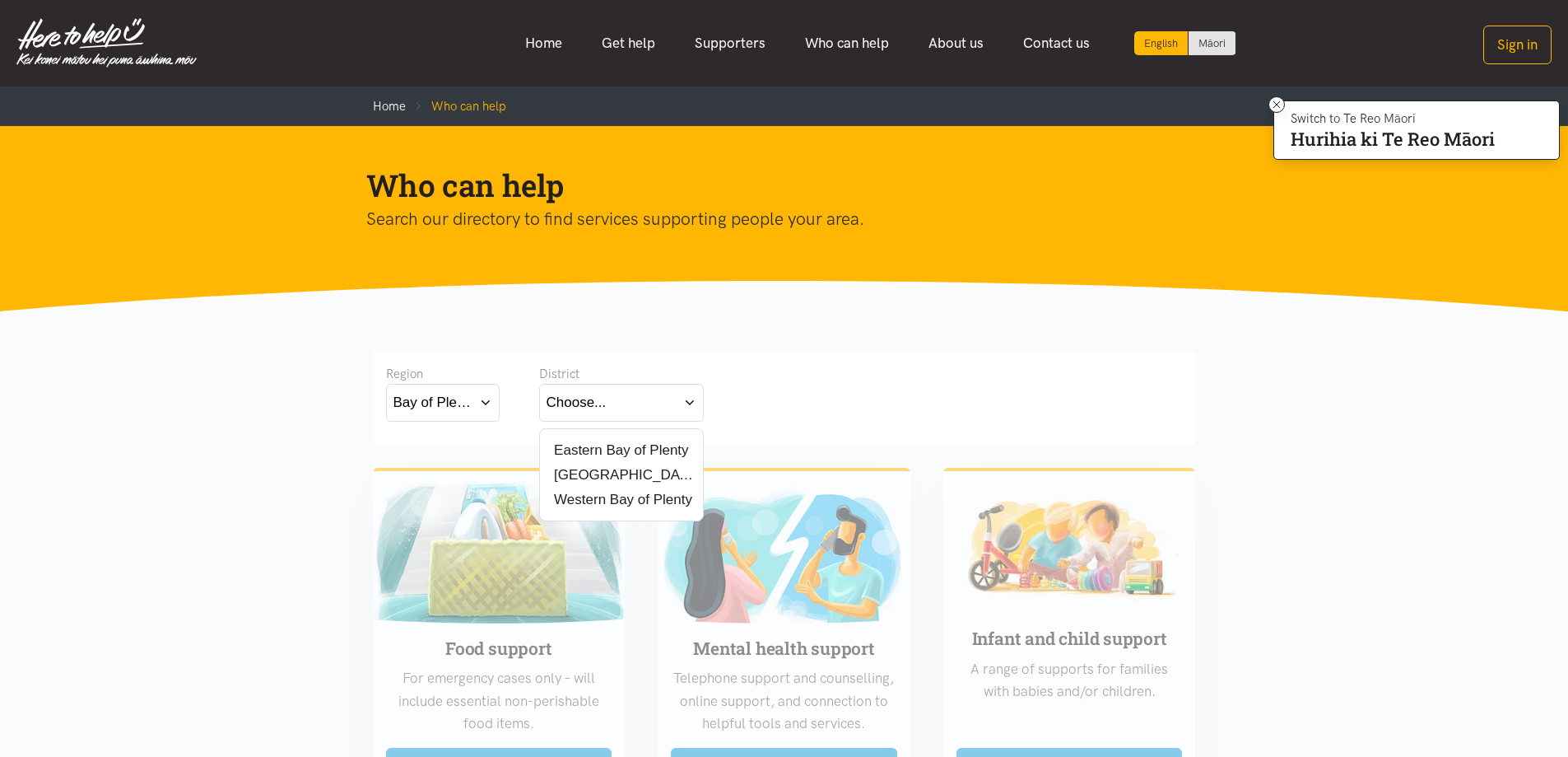
click at [0, 0] on input "[GEOGRAPHIC_DATA]" at bounding box center [0, 0] width 0 height 0
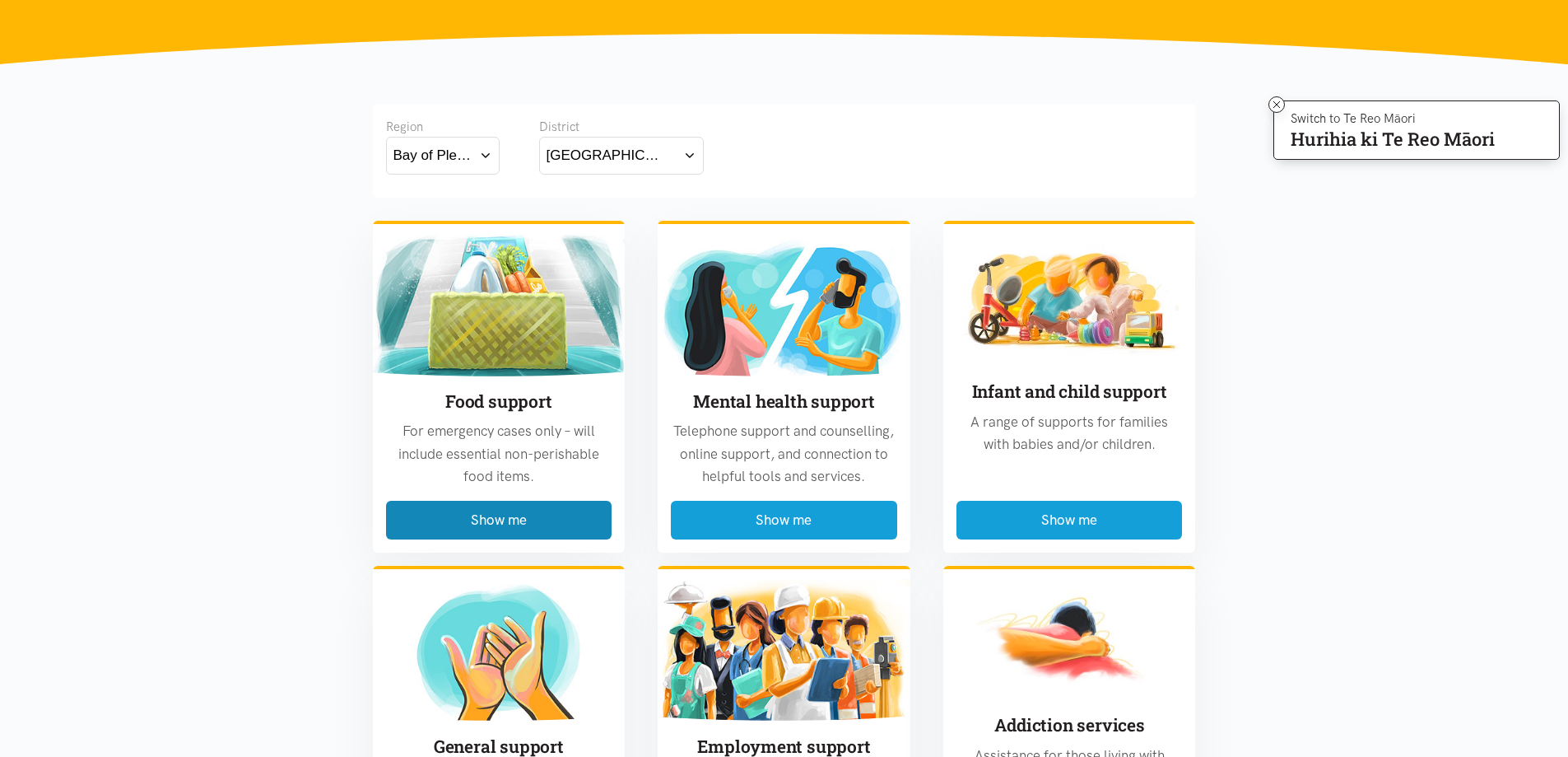
click at [454, 515] on button "Show me" at bounding box center [499, 521] width 227 height 39
